Goal: Find specific page/section: Find specific page/section

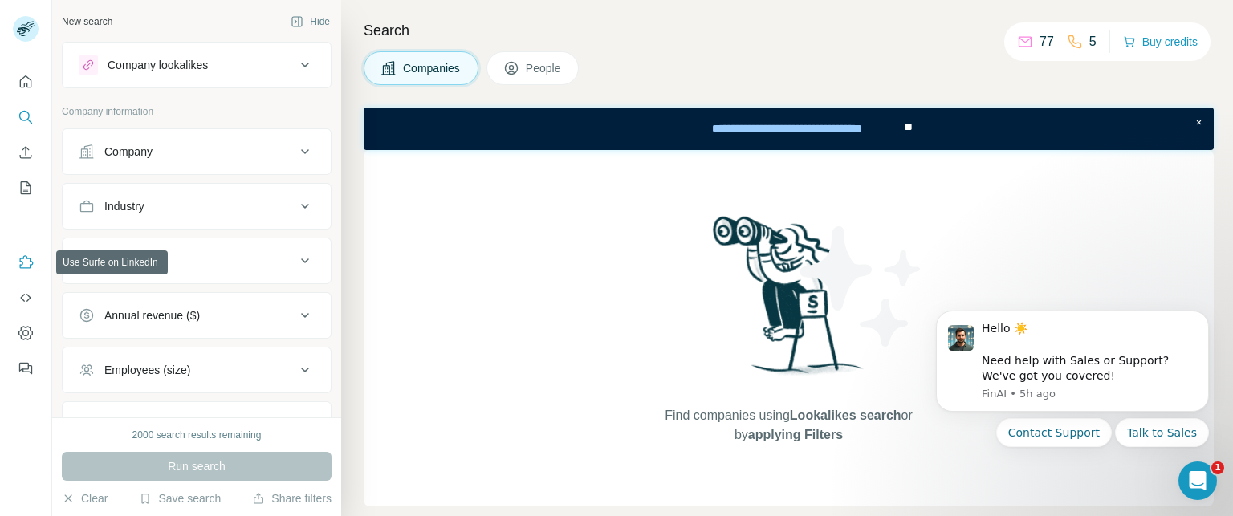
click at [20, 262] on icon "Use Surfe on LinkedIn" at bounding box center [27, 261] width 14 height 13
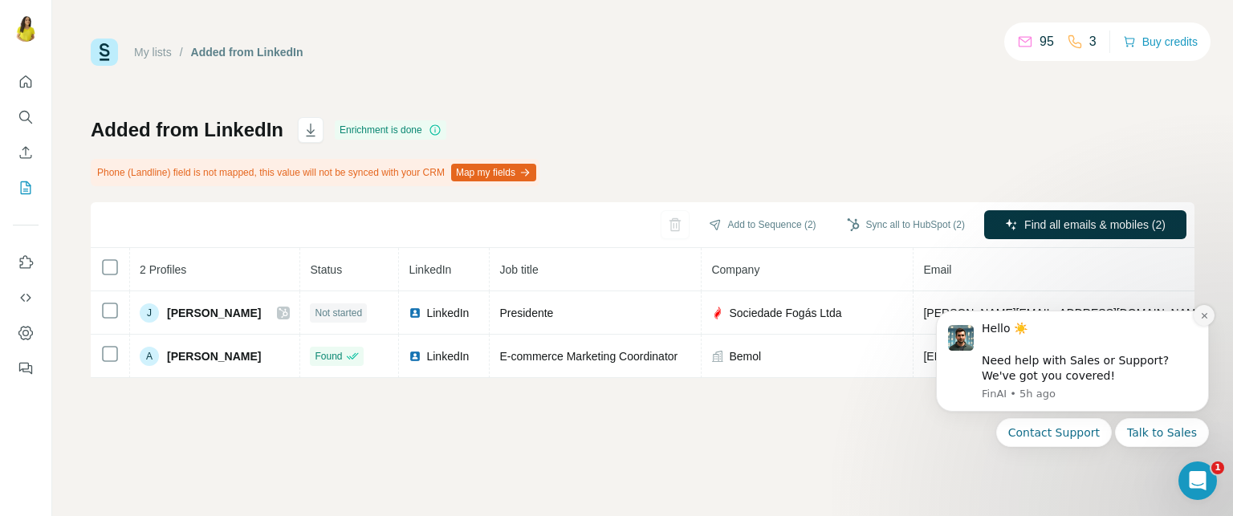
click at [1207, 317] on icon "Dismiss notification" at bounding box center [1204, 315] width 9 height 9
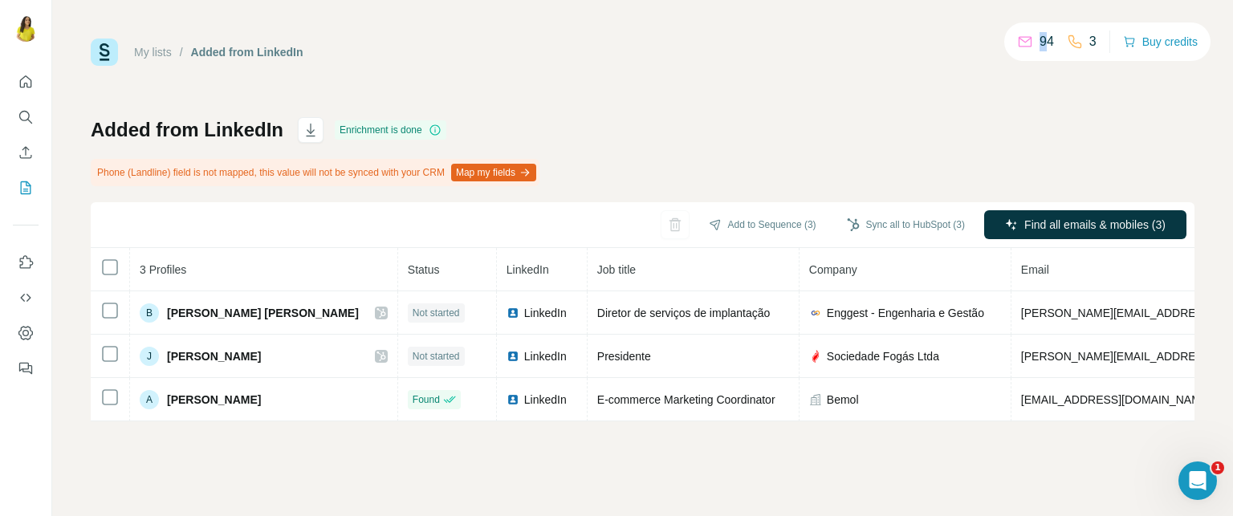
click at [1040, 51] on p "94" at bounding box center [1047, 41] width 14 height 19
click at [1031, 73] on div "My lists / Added from LinkedIn 94 3 Buy credits Added from LinkedIn Enrichment …" at bounding box center [643, 230] width 1104 height 383
